Goal: Transaction & Acquisition: Obtain resource

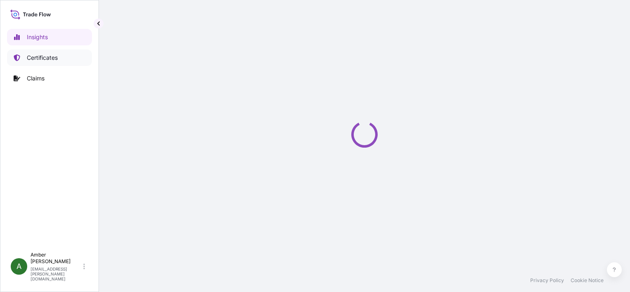
click at [54, 58] on p "Certificates" at bounding box center [42, 58] width 31 height 8
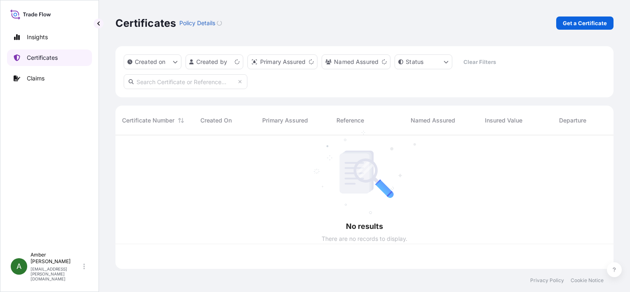
scroll to position [132, 491]
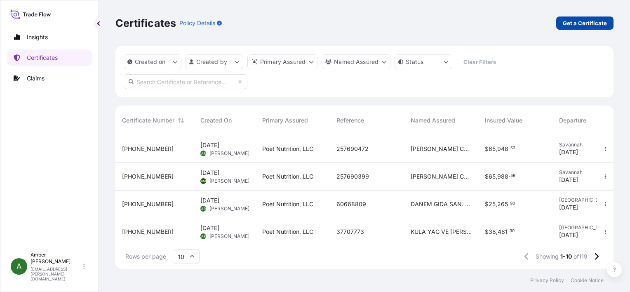
click at [572, 21] on p "Get a Certificate" at bounding box center [585, 23] width 44 height 8
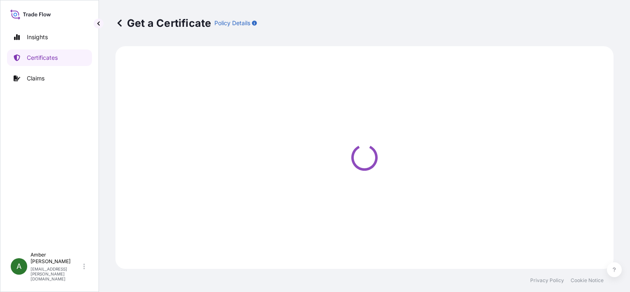
select select "Ocean Vessel"
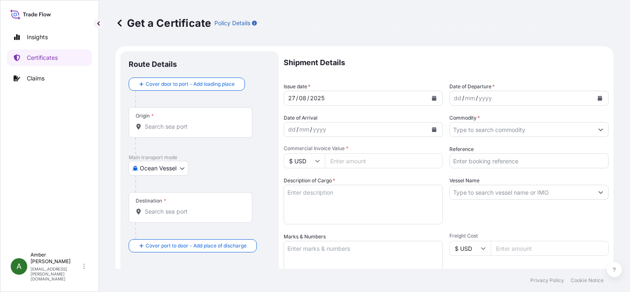
click at [481, 162] on input "Reference" at bounding box center [528, 160] width 159 height 15
paste input "22299445"
type input "22299445"
click at [485, 130] on input "Commodity *" at bounding box center [521, 129] width 143 height 15
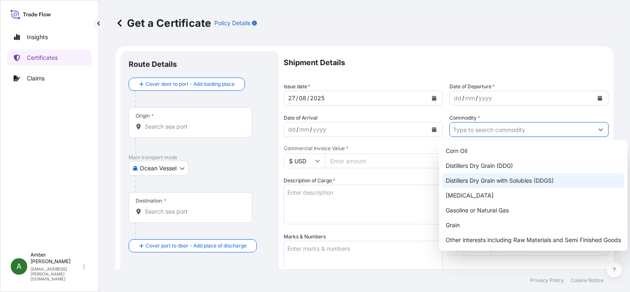
click at [499, 180] on div "Distillers Dry Grain with Solubles (DDGS)" at bounding box center [533, 180] width 182 height 15
type input "Distillers Dry Grain with Solubles (DDGS)"
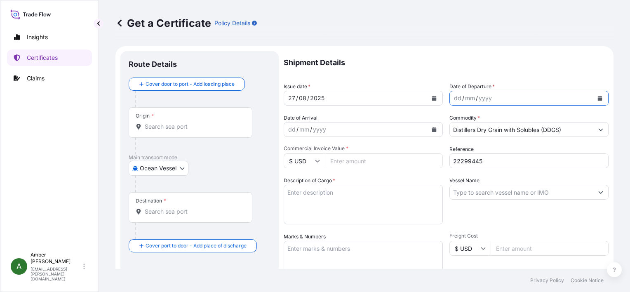
click at [598, 98] on icon "Calendar" at bounding box center [600, 98] width 5 height 5
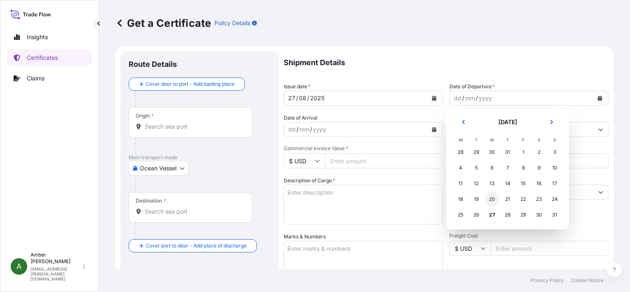
click at [494, 198] on div "20" at bounding box center [491, 199] width 15 height 15
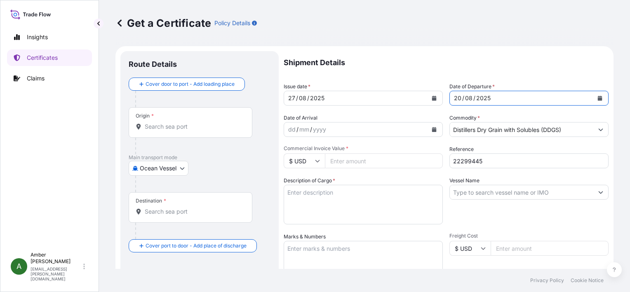
click at [432, 130] on icon "Calendar" at bounding box center [434, 129] width 5 height 5
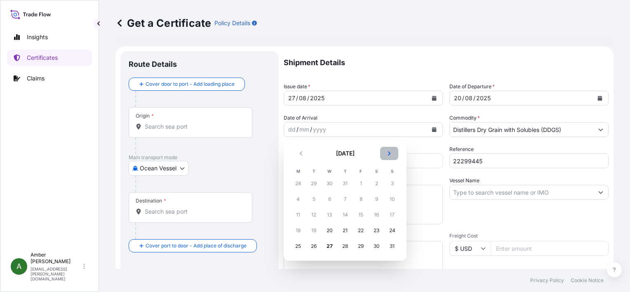
click at [392, 155] on button "Next" at bounding box center [389, 153] width 18 height 13
click at [297, 230] on div "22" at bounding box center [298, 230] width 15 height 15
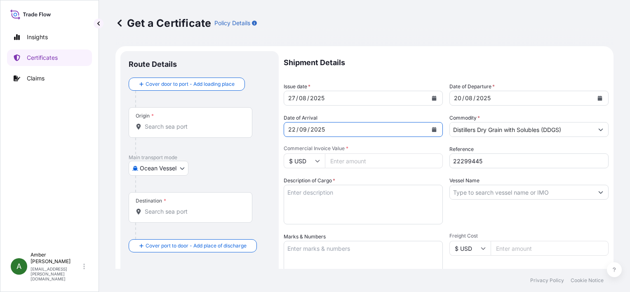
click at [166, 129] on input "Origin *" at bounding box center [193, 126] width 97 height 8
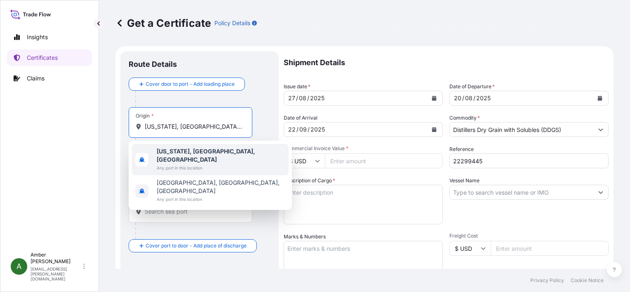
click at [188, 148] on b "[US_STATE], [GEOGRAPHIC_DATA], [GEOGRAPHIC_DATA]" at bounding box center [206, 155] width 99 height 15
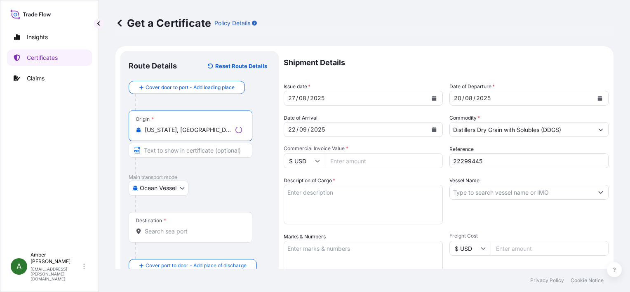
type input "[US_STATE], [GEOGRAPHIC_DATA], [GEOGRAPHIC_DATA]"
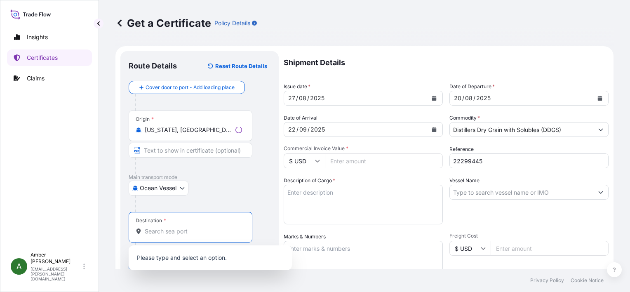
click at [174, 231] on input "Destination *" at bounding box center [193, 231] width 97 height 8
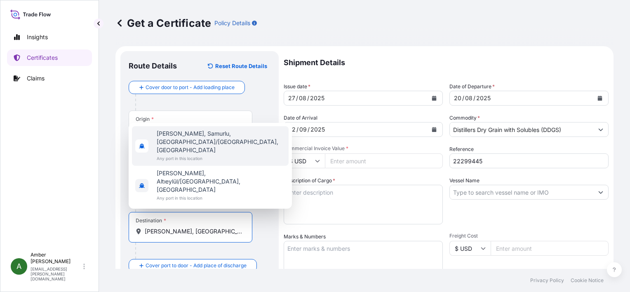
click at [188, 162] on span "Any port in this location" at bounding box center [221, 158] width 129 height 8
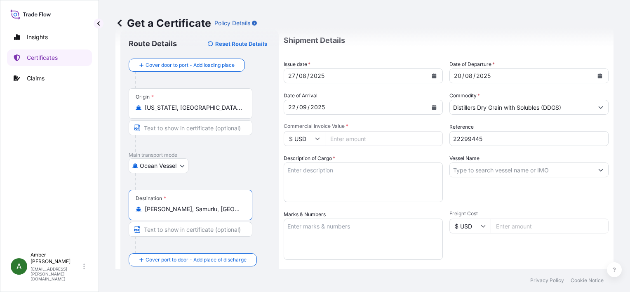
scroll to position [41, 0]
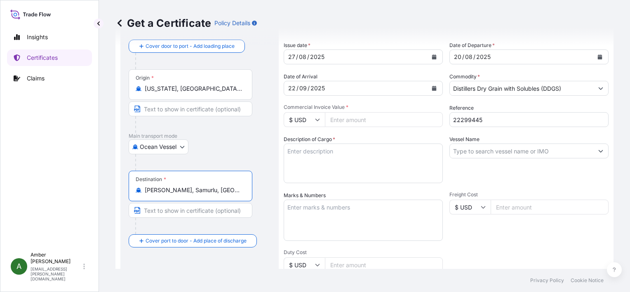
type input "[PERSON_NAME], Samurlu, [GEOGRAPHIC_DATA]/[GEOGRAPHIC_DATA], [GEOGRAPHIC_DATA]"
click at [347, 117] on input "Commercial Invoice Value *" at bounding box center [384, 119] width 118 height 15
paste input "342357.60"
type input "342357.60"
click at [336, 160] on textarea "Description of Cargo *" at bounding box center [363, 163] width 159 height 40
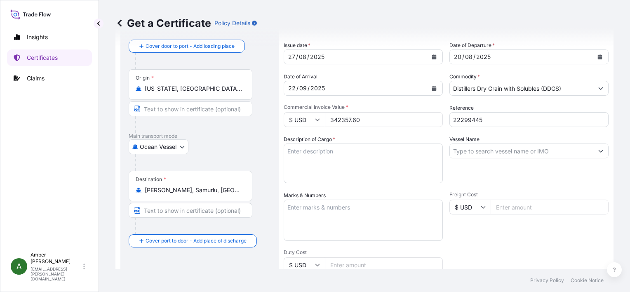
paste textarea "POET Dried Distillers Grains TOTAL WEIGHT (MTS): 1,645.95 FREIGHT PREPAID BULK …"
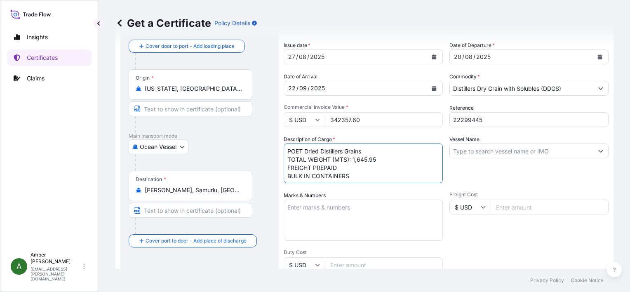
scroll to position [5, 0]
click at [335, 176] on textarea "POET Dried Distillers Grains TOTAL WEIGHT (MTS): 1,645.95 FREIGHT PREPAID BULK …" at bounding box center [363, 163] width 159 height 40
paste textarea "X20250807390969"
type textarea "POET Dried Distillers Grains TOTAL WEIGHT (MTS): 1,645.95 FREIGHT PREPAID BULK …"
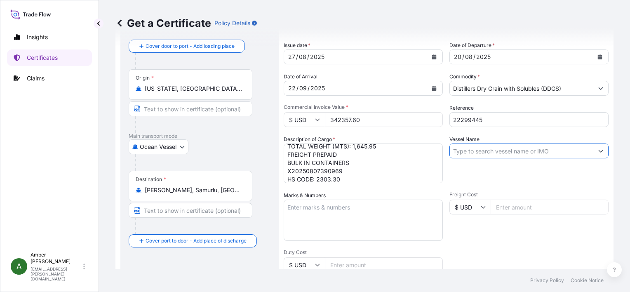
click at [537, 150] on input "Vessel Name" at bounding box center [521, 150] width 143 height 15
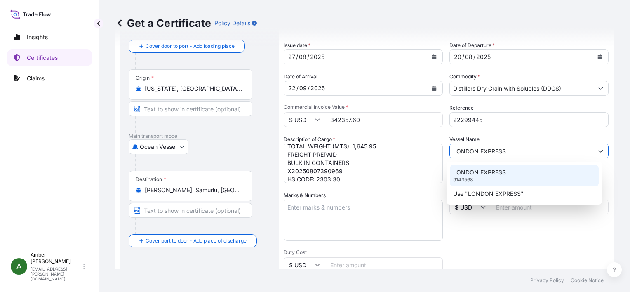
click at [483, 176] on p "LONDON EXPRESS" at bounding box center [479, 172] width 53 height 8
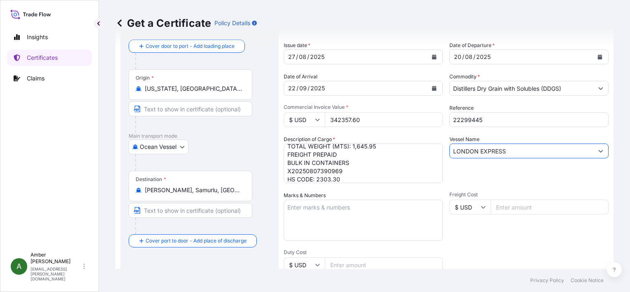
type input "LONDON EXPRESS"
click at [481, 171] on div "Vessel Name LONDON EXPRESS" at bounding box center [528, 159] width 159 height 48
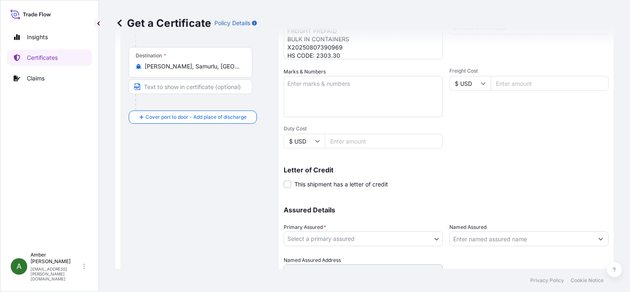
scroll to position [203, 0]
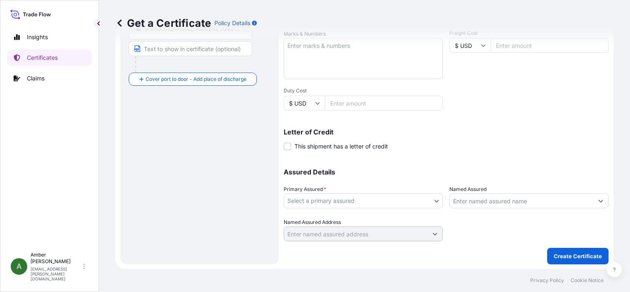
click at [390, 199] on body "2 options available. Insights Certificates Claims A [PERSON_NAME] [PERSON_NAME]…" at bounding box center [315, 146] width 630 height 292
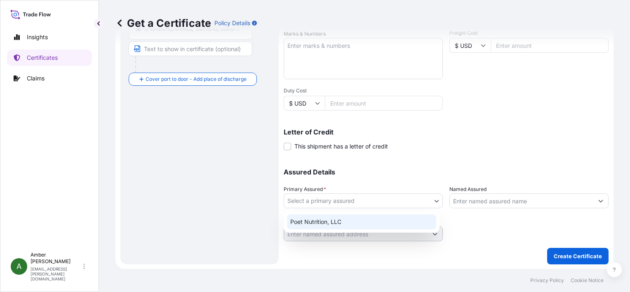
click at [346, 221] on div "Poet Nutrition, LLC" at bounding box center [361, 221] width 149 height 15
select select "31546"
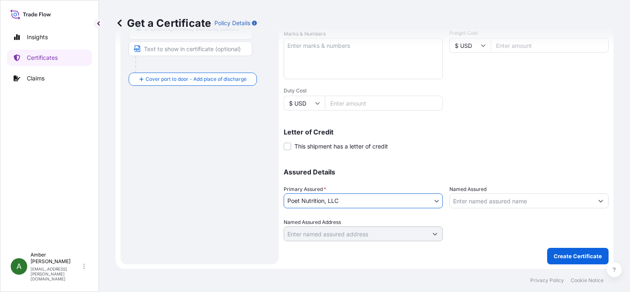
click at [485, 201] on input "Named Assured" at bounding box center [521, 200] width 143 height 15
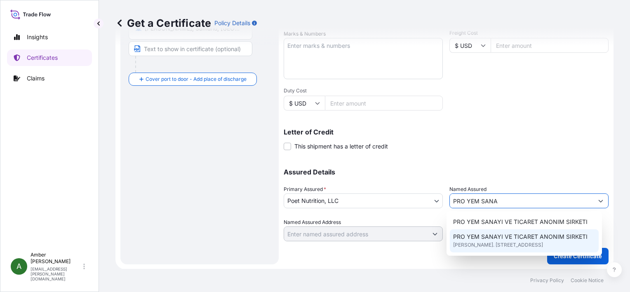
click at [504, 242] on span "[PERSON_NAME]. [STREET_ADDRESS]" at bounding box center [498, 245] width 90 height 8
type input "PRO YEM SANAYI VE TICARET ANONIM SIRKETI"
type input "[PERSON_NAME]. [STREET_ADDRESS]"
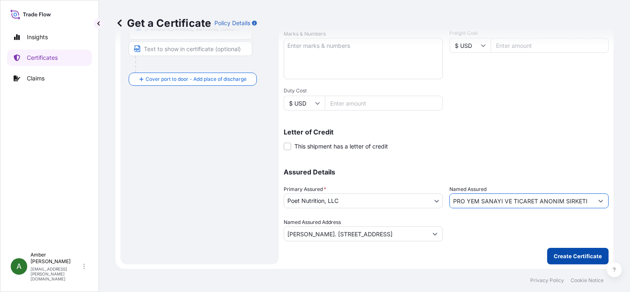
type input "PRO YEM SANAYI VE TICARET ANONIM SIRKETI"
click at [578, 254] on p "Create Certificate" at bounding box center [578, 256] width 48 height 8
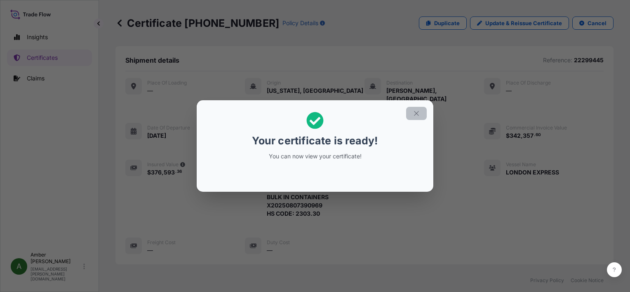
click at [414, 117] on button "button" at bounding box center [416, 113] width 21 height 13
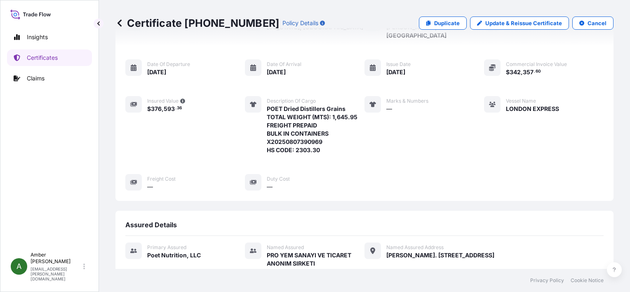
scroll to position [199, 0]
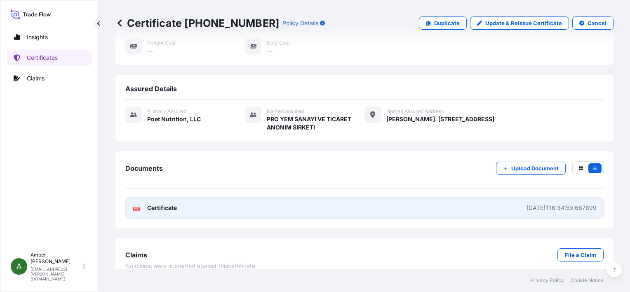
click at [146, 202] on link "PDF Certificate [DATE]T16:34:59.667699" at bounding box center [364, 207] width 478 height 21
